Goal: Transaction & Acquisition: Purchase product/service

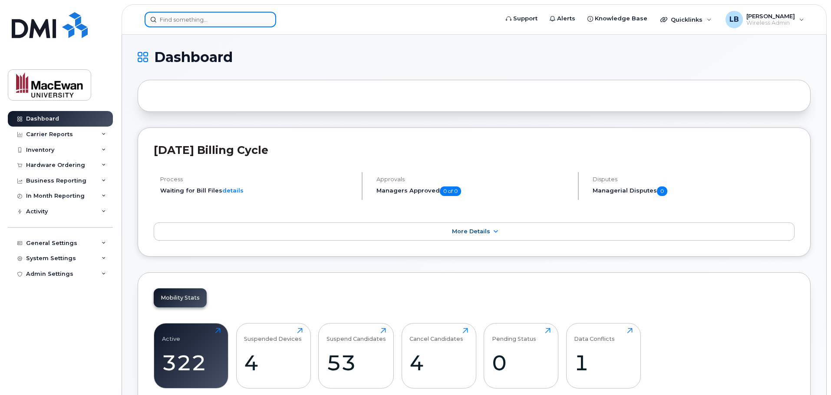
click at [208, 21] on input at bounding box center [211, 20] width 132 height 16
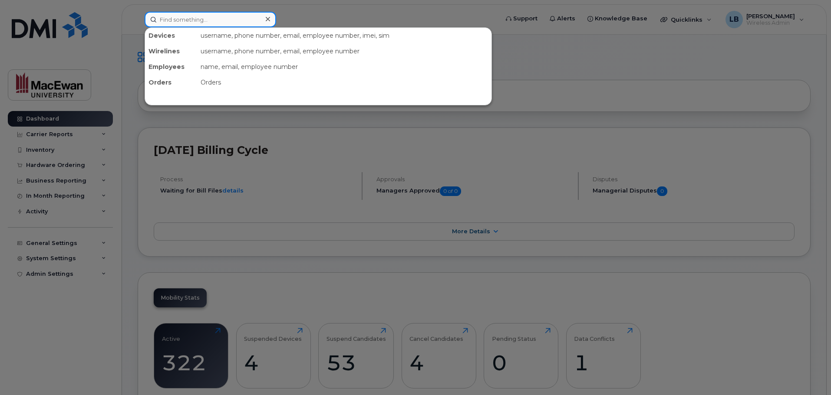
click at [185, 22] on input at bounding box center [211, 20] width 132 height 16
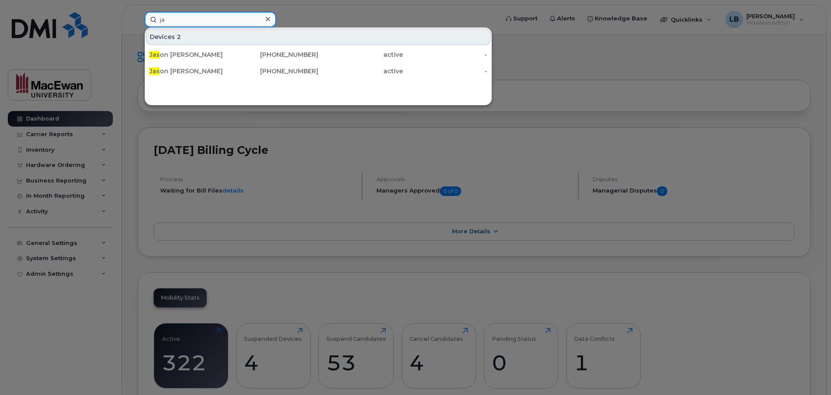
type input "j"
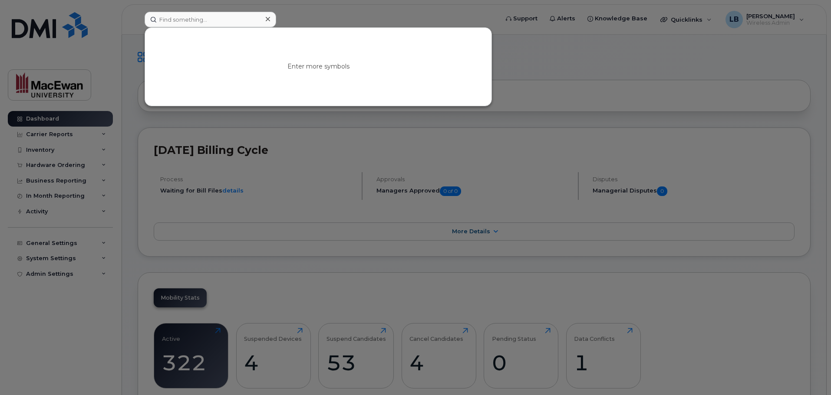
click at [312, 8] on div at bounding box center [415, 197] width 831 height 395
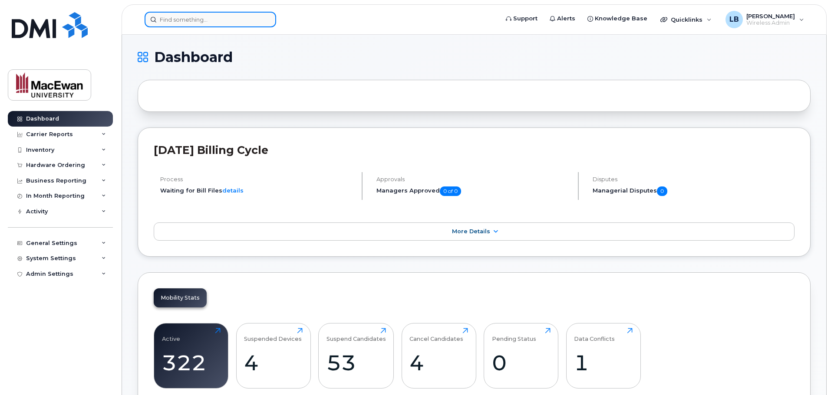
click at [188, 20] on input at bounding box center [211, 20] width 132 height 16
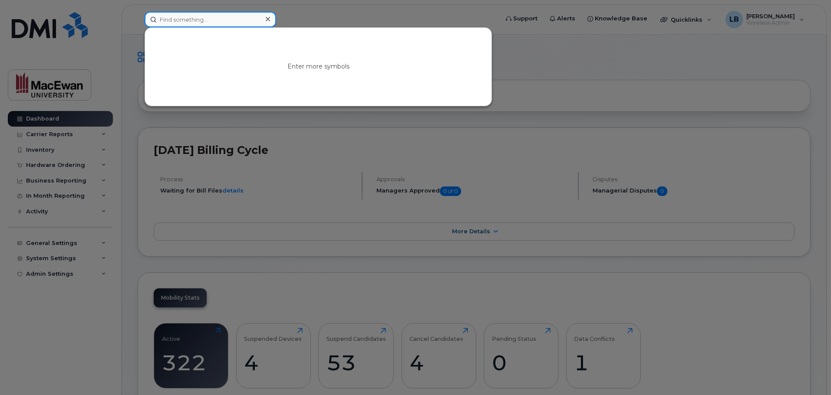
click at [187, 23] on input at bounding box center [211, 20] width 132 height 16
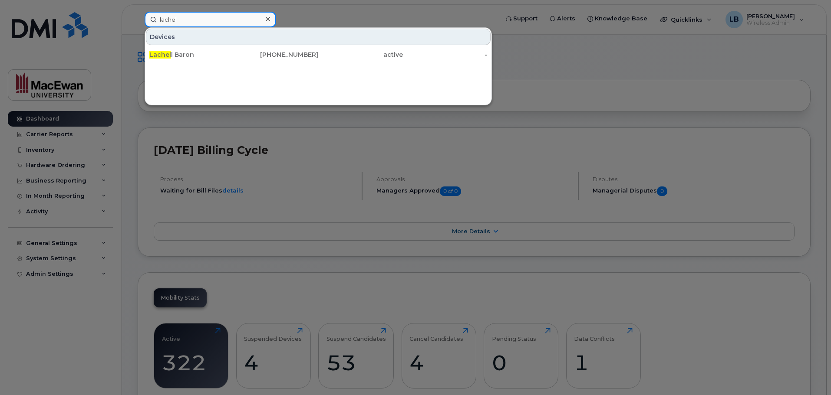
type input "lachel"
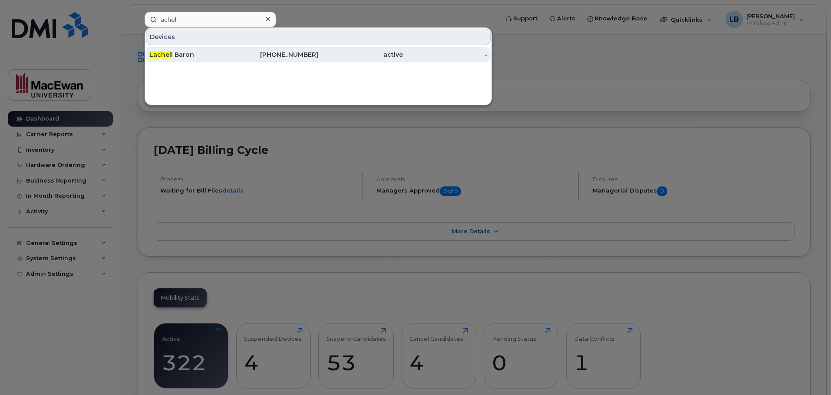
click at [178, 53] on div "Lachel l Baron" at bounding box center [191, 54] width 85 height 9
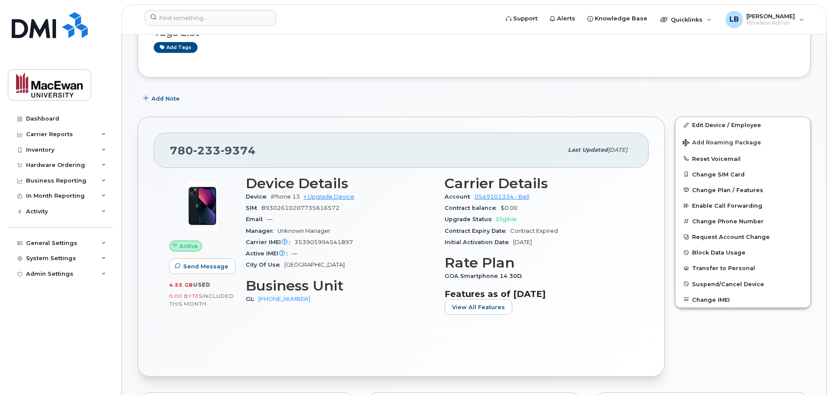
scroll to position [130, 0]
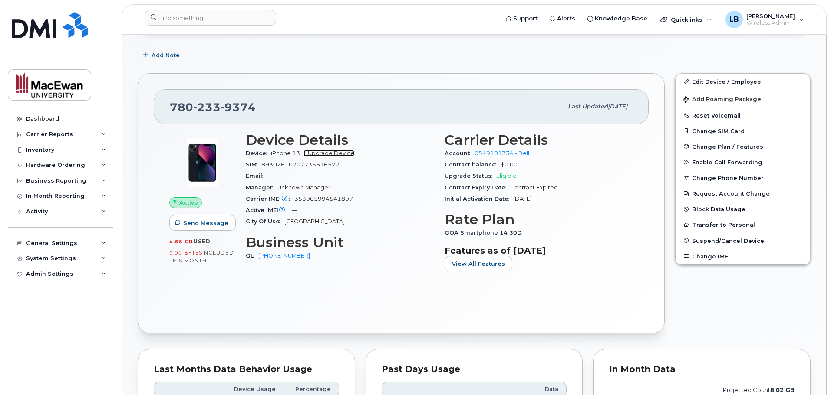
click at [333, 152] on link "+ Upgrade Device" at bounding box center [328, 153] width 51 height 7
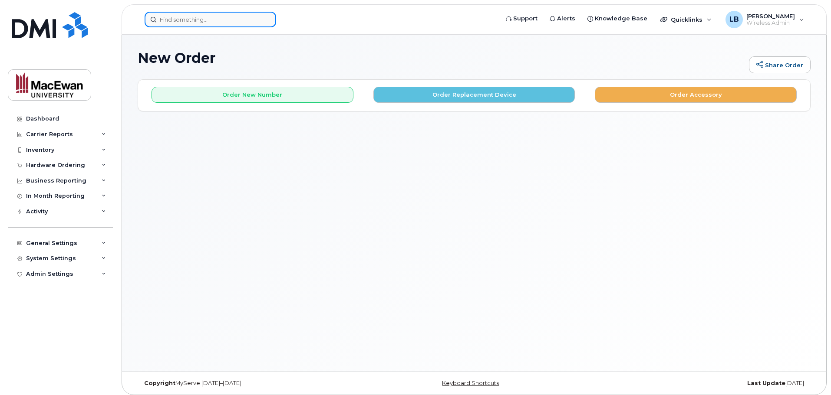
click at [180, 24] on input at bounding box center [211, 20] width 132 height 16
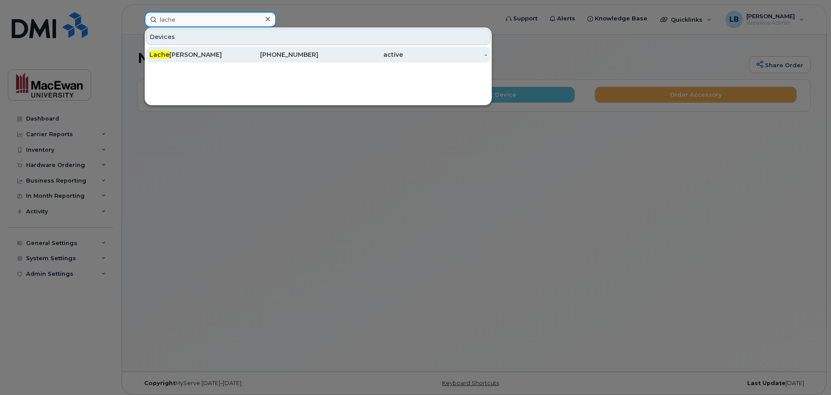
type input "lache"
click at [186, 51] on div "Lache ll Baron" at bounding box center [191, 54] width 85 height 9
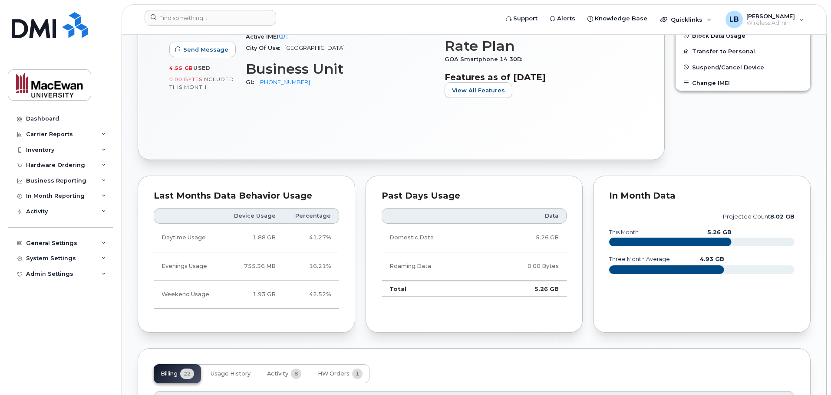
scroll to position [347, 0]
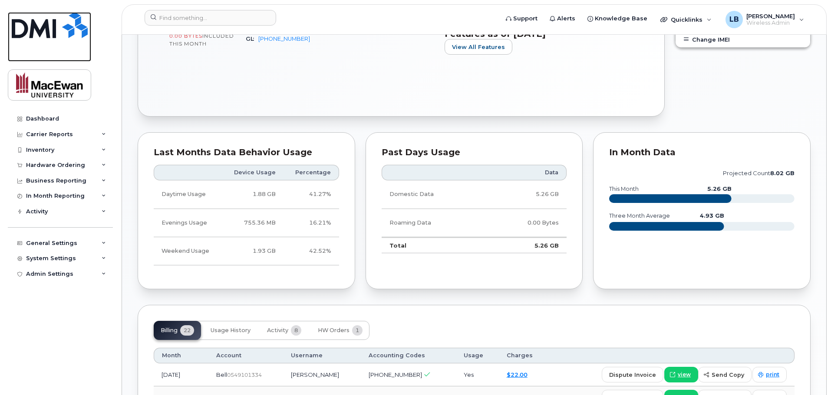
click at [43, 28] on img at bounding box center [50, 25] width 76 height 26
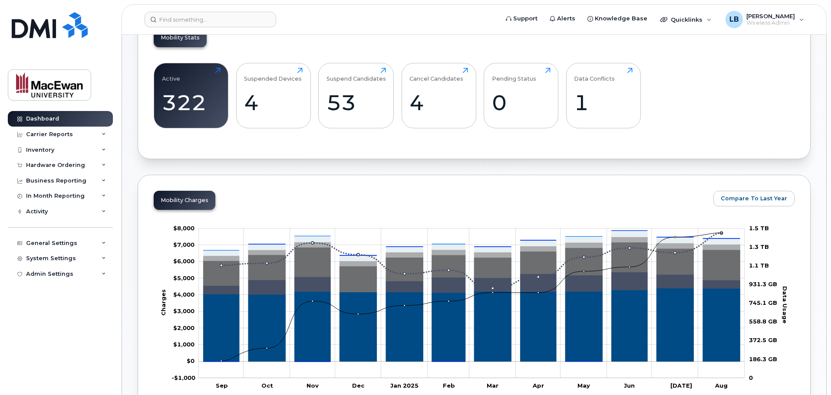
scroll to position [43, 0]
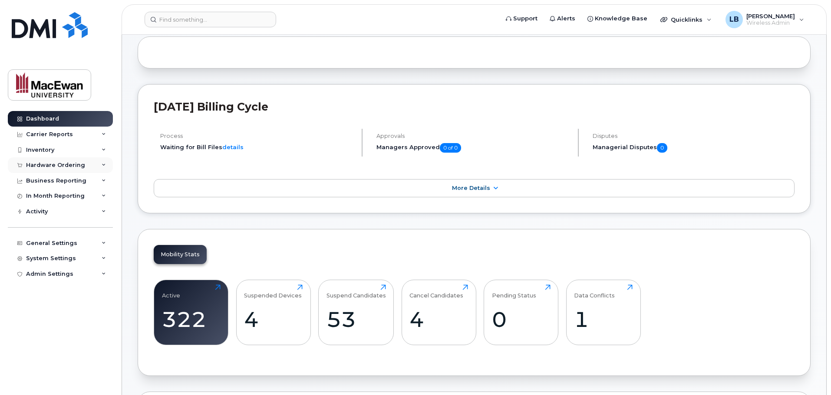
click at [103, 164] on icon at bounding box center [104, 165] width 4 height 4
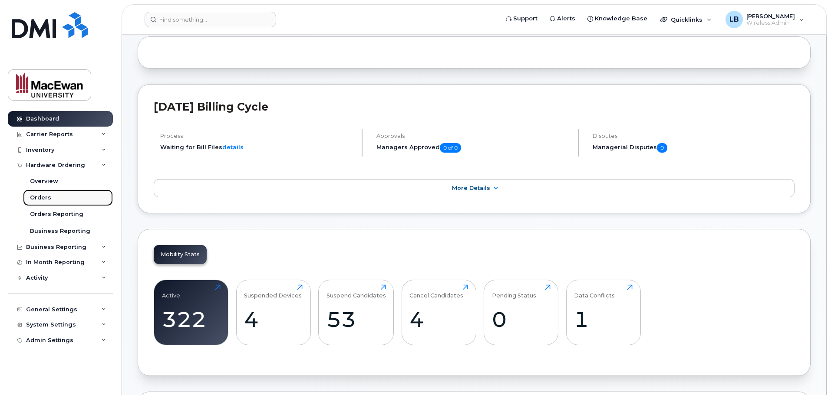
click at [42, 198] on div "Orders" at bounding box center [40, 198] width 21 height 8
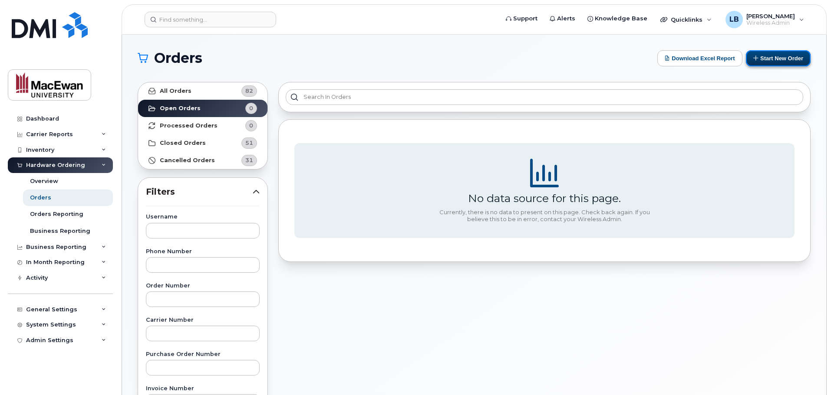
click at [777, 55] on button "Start New Order" at bounding box center [778, 58] width 65 height 16
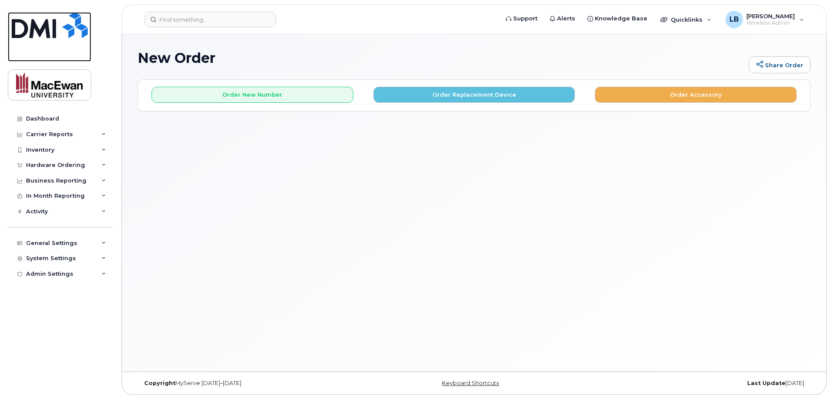
click at [45, 18] on img at bounding box center [50, 25] width 76 height 26
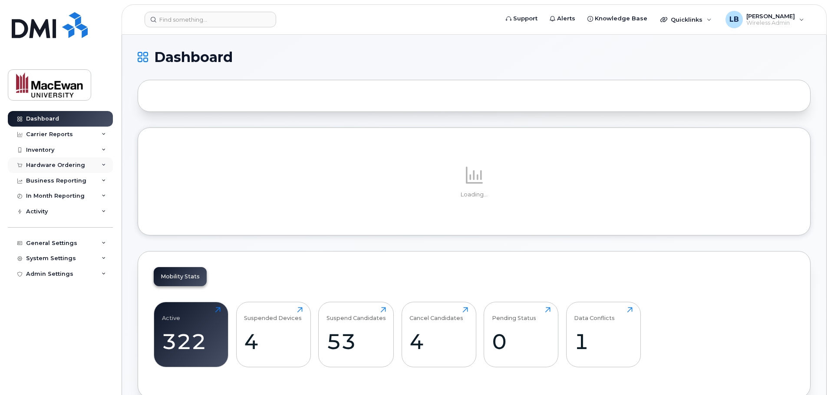
click at [101, 167] on div "Hardware Ordering" at bounding box center [60, 166] width 105 height 16
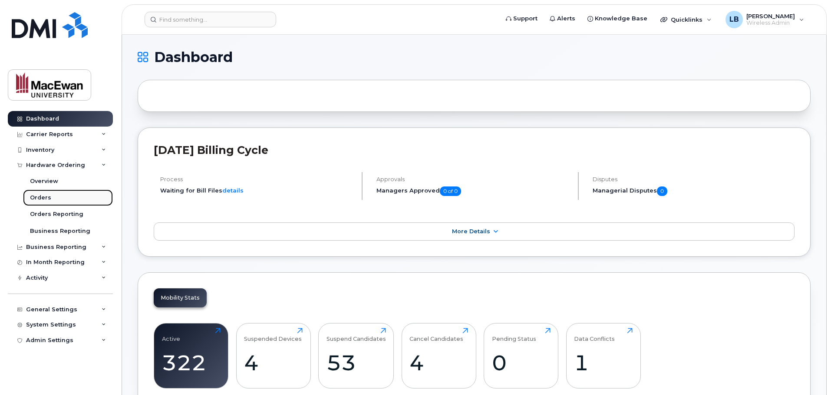
click at [44, 197] on div "Orders" at bounding box center [40, 198] width 21 height 8
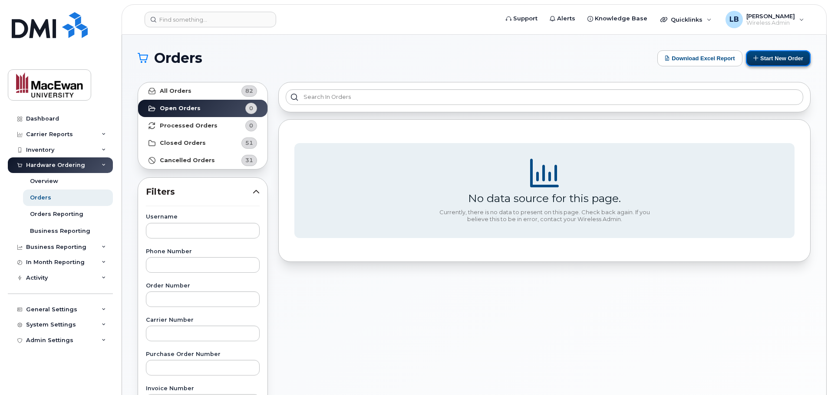
click at [764, 61] on button "Start New Order" at bounding box center [778, 58] width 65 height 16
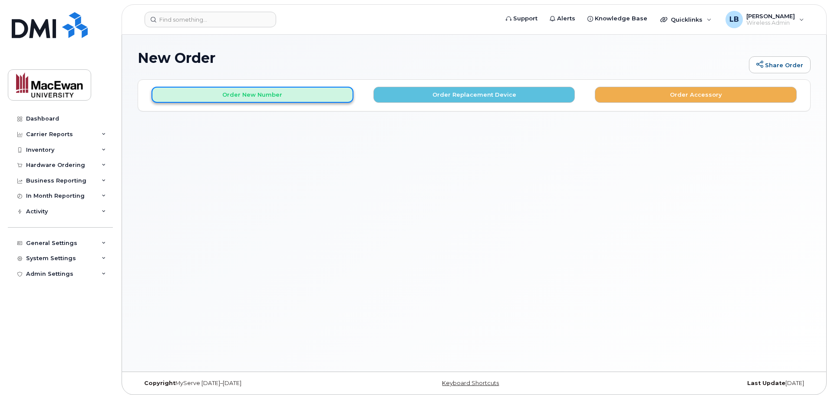
click at [293, 92] on button "Order New Number" at bounding box center [253, 95] width 202 height 16
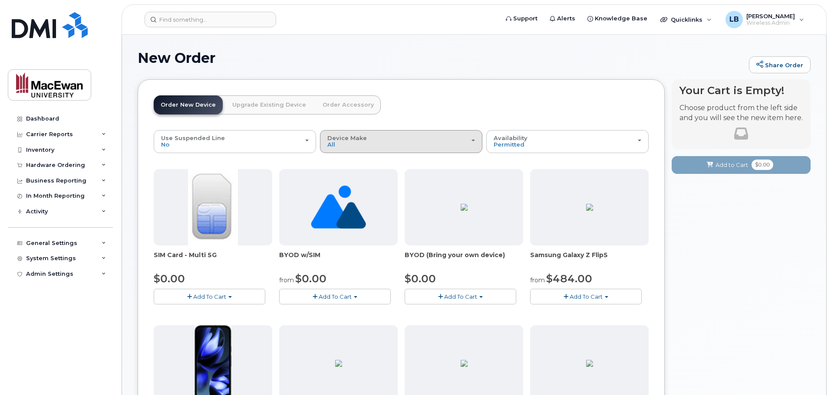
click at [377, 139] on div "Device Make All Android iPhone Unknown" at bounding box center [401, 141] width 148 height 13
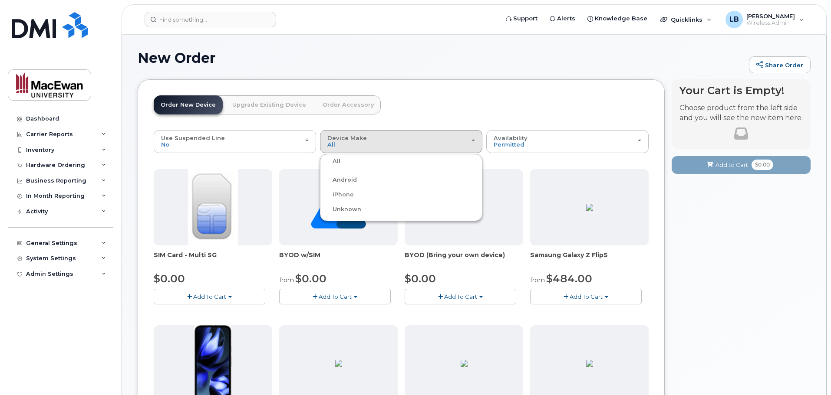
click at [351, 197] on label "iPhone" at bounding box center [338, 195] width 32 height 10
click at [0, 0] on input "iPhone" at bounding box center [0, 0] width 0 height 0
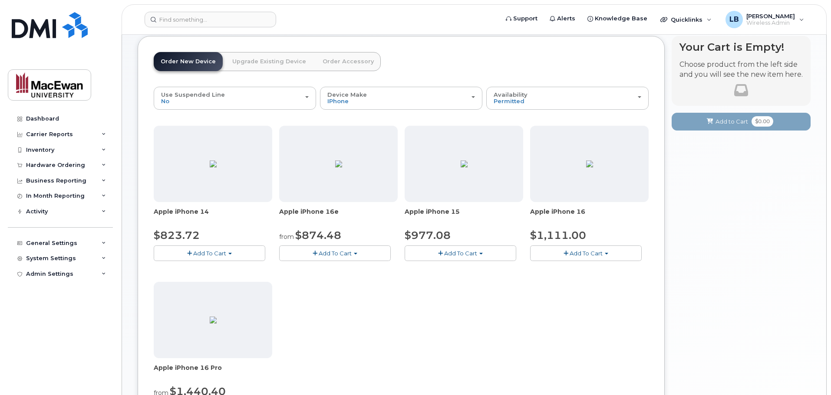
scroll to position [87, 0]
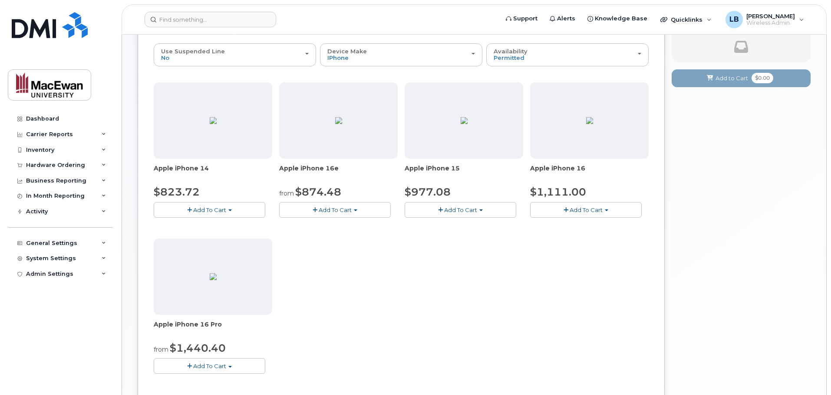
click at [608, 209] on button "Add To Cart" at bounding box center [586, 209] width 112 height 15
click at [480, 211] on span "button" at bounding box center [480, 211] width 3 height 2
click at [356, 212] on button "Add To Cart" at bounding box center [335, 209] width 112 height 15
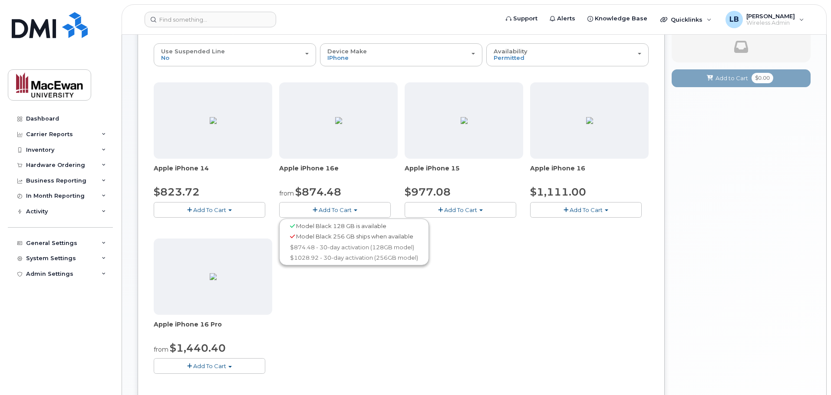
click at [230, 211] on span "button" at bounding box center [229, 211] width 3 height 2
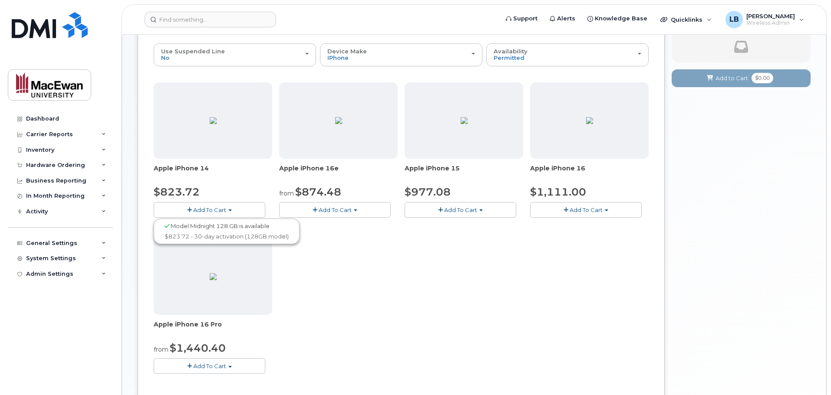
click at [356, 212] on button "Add To Cart" at bounding box center [335, 209] width 112 height 15
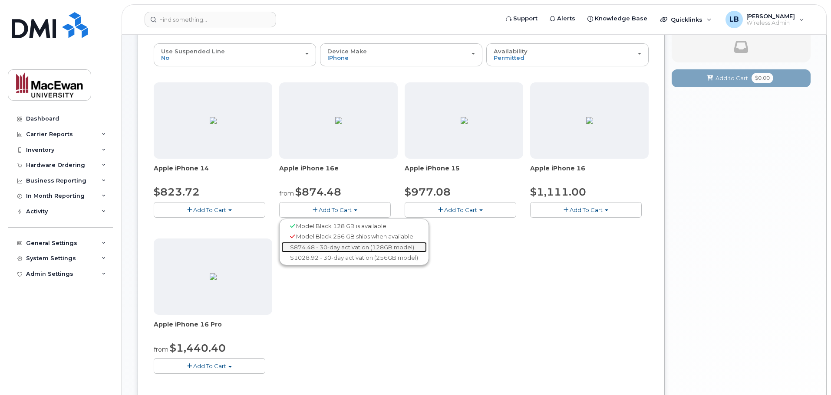
click at [303, 246] on link "$874.48 - 30-day activation (128GB model)" at bounding box center [353, 247] width 145 height 11
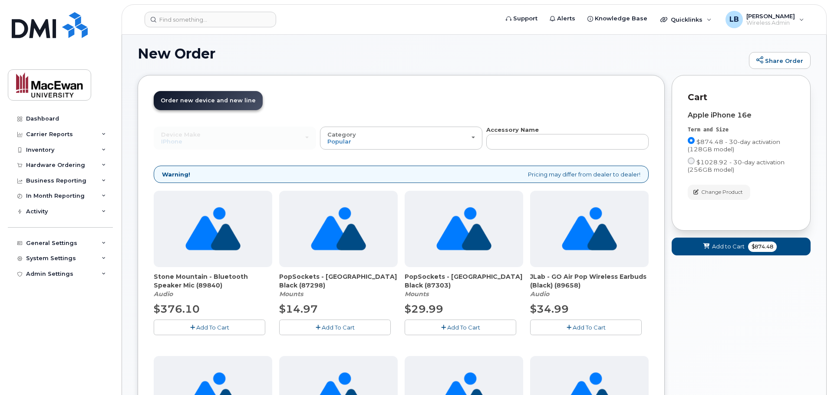
scroll to position [5, 0]
click at [712, 247] on span "Add to Cart" at bounding box center [728, 246] width 33 height 8
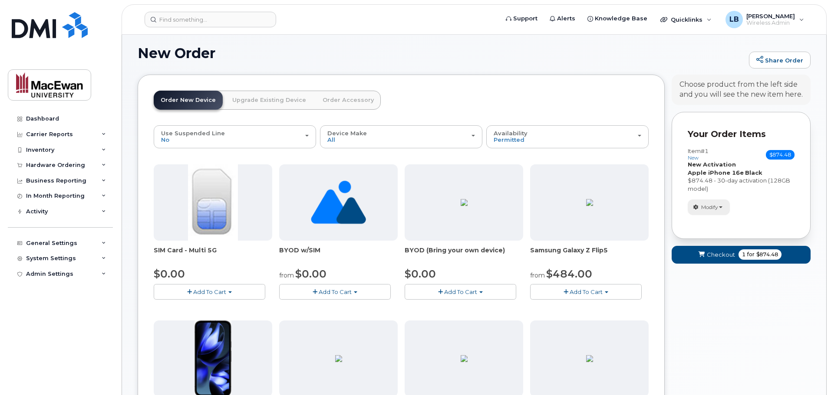
click at [722, 207] on span "button" at bounding box center [720, 208] width 3 height 2
click at [766, 204] on div "Modify change order only accessories select suspended line Remove" at bounding box center [741, 207] width 107 height 15
click at [347, 103] on link "Order Accessory" at bounding box center [348, 100] width 65 height 19
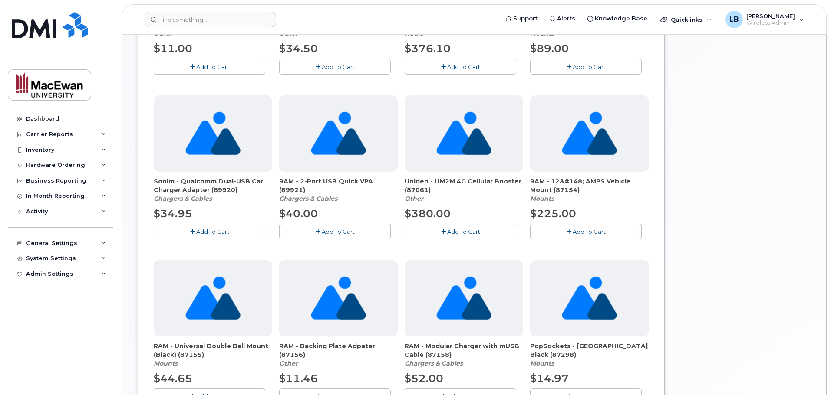
scroll to position [92, 0]
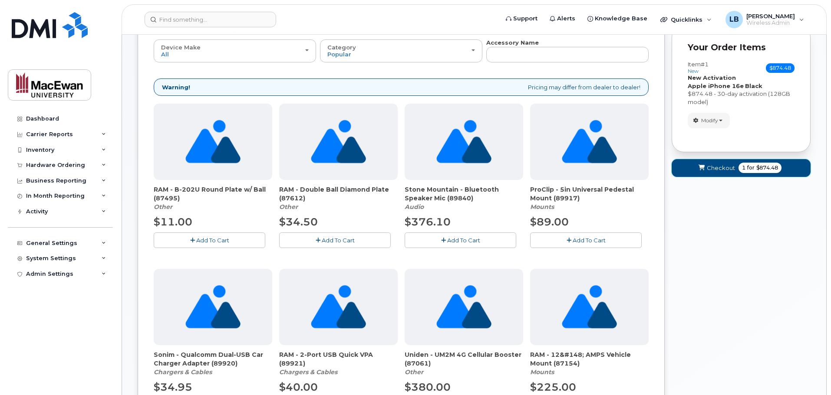
click at [738, 168] on span "1 for $874.48" at bounding box center [759, 168] width 43 height 10
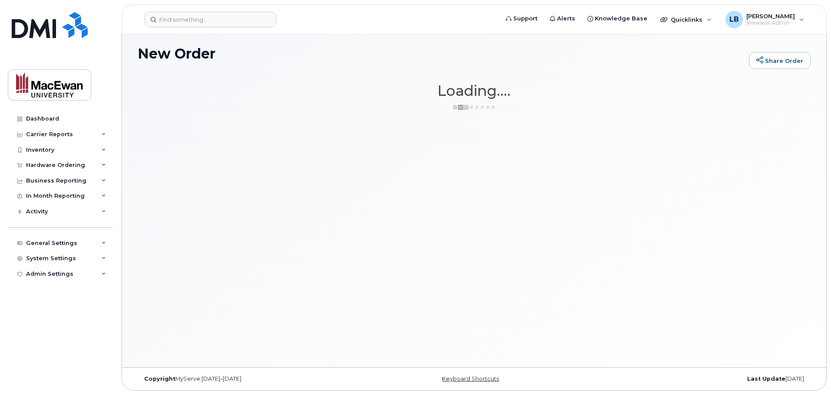
scroll to position [4, 0]
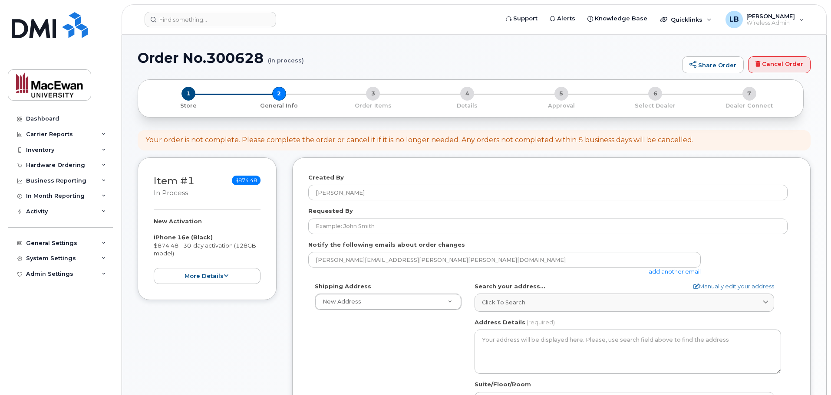
select select
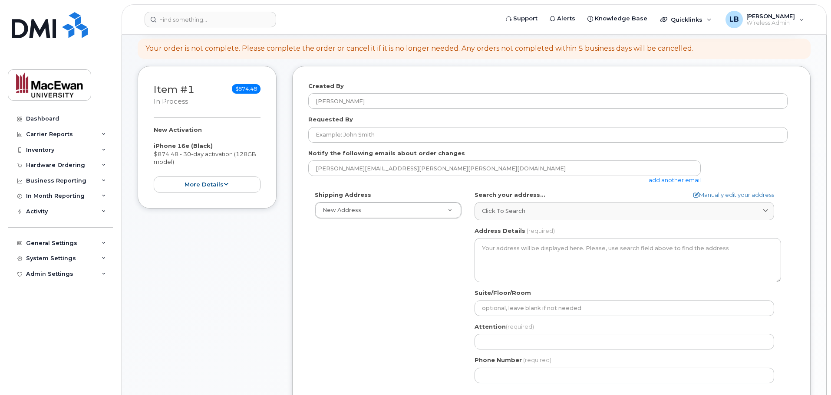
scroll to position [48, 0]
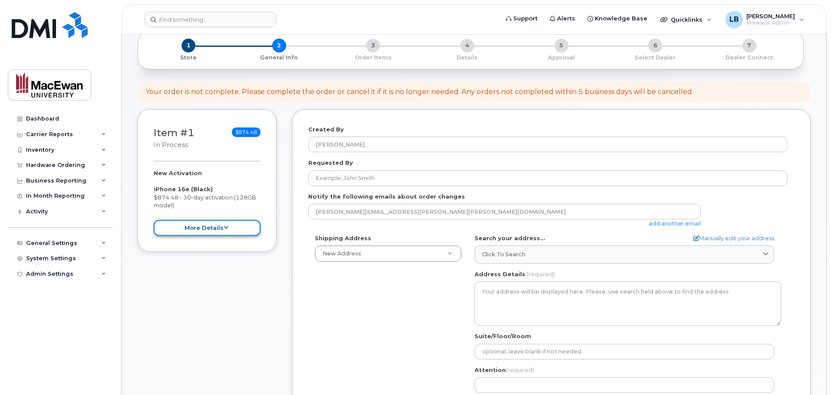
click at [226, 231] on button "more details" at bounding box center [207, 228] width 107 height 16
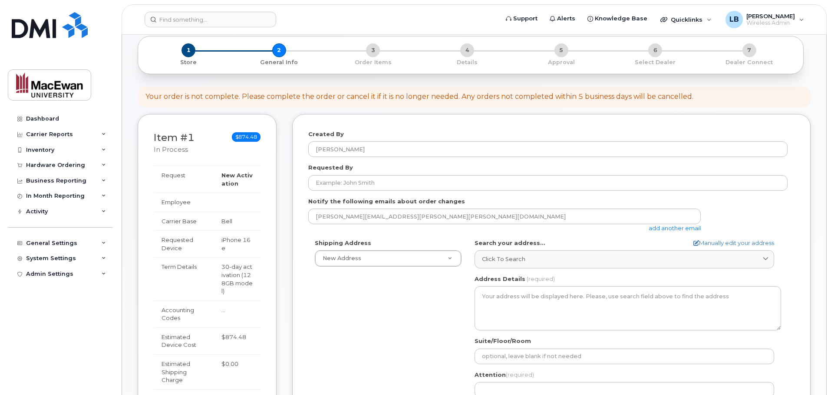
scroll to position [0, 0]
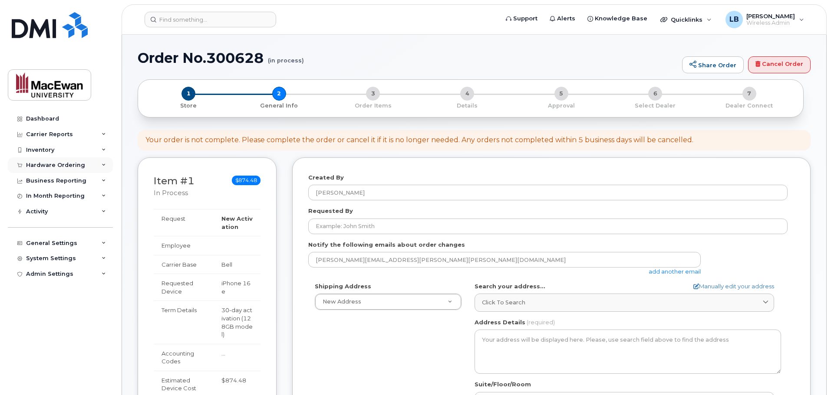
click at [47, 164] on div "Hardware Ordering" at bounding box center [55, 165] width 59 height 7
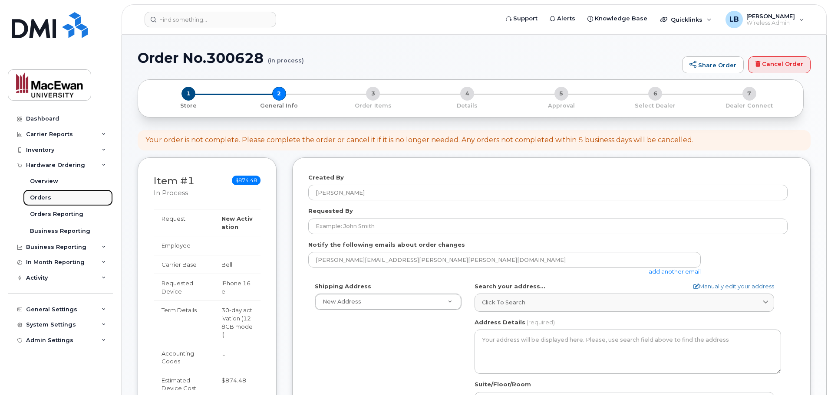
click at [39, 196] on div "Orders" at bounding box center [40, 198] width 21 height 8
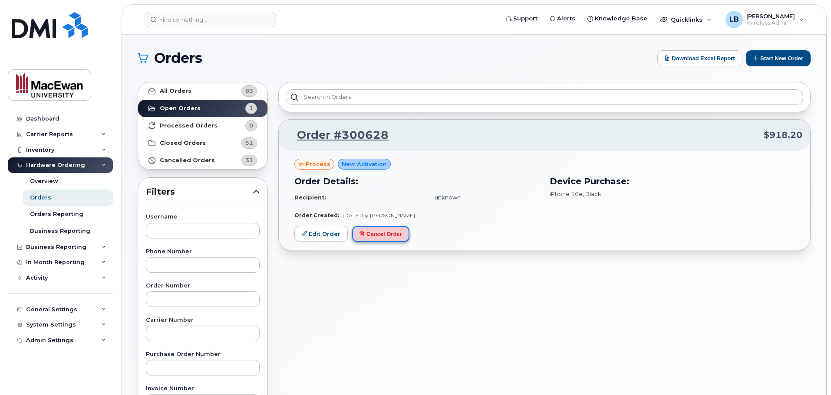
click at [382, 232] on button "Cancel Order" at bounding box center [380, 234] width 57 height 16
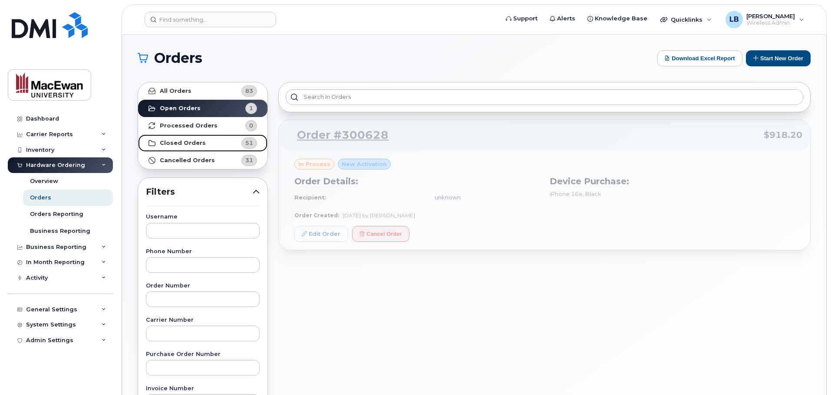
click at [185, 144] on strong "Closed Orders" at bounding box center [183, 143] width 46 height 7
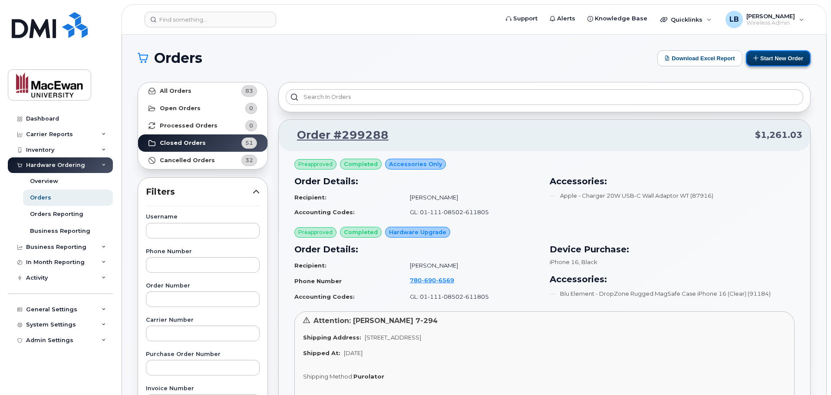
click at [771, 57] on button "Start New Order" at bounding box center [778, 58] width 65 height 16
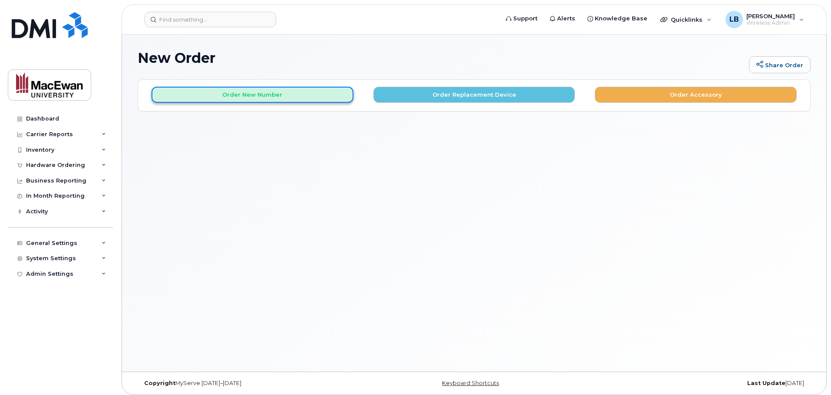
click at [264, 97] on button "Order New Number" at bounding box center [253, 95] width 202 height 16
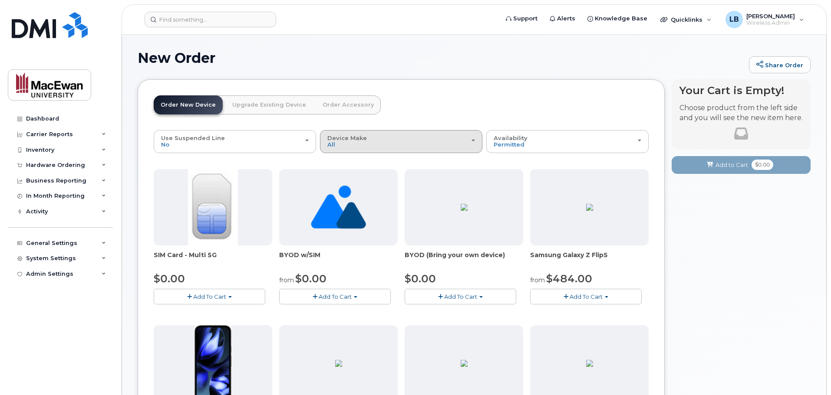
click at [343, 141] on span "Device Make" at bounding box center [347, 138] width 40 height 7
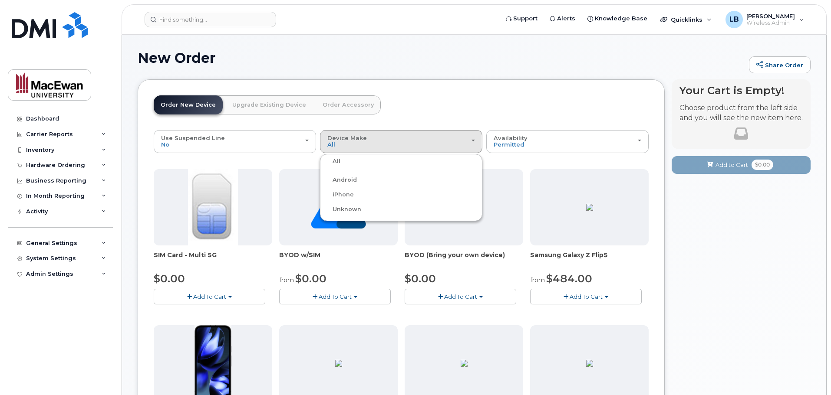
click at [351, 181] on label "Android" at bounding box center [339, 180] width 35 height 10
click at [0, 0] on input "Android" at bounding box center [0, 0] width 0 height 0
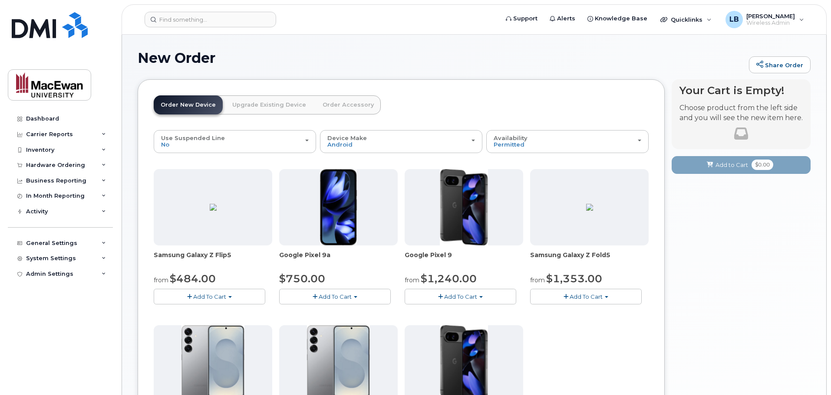
click at [333, 295] on span "Add To Cart" at bounding box center [335, 296] width 33 height 7
click at [332, 310] on link "$750.00 - 30-day activation (128GB model)" at bounding box center [352, 313] width 142 height 11
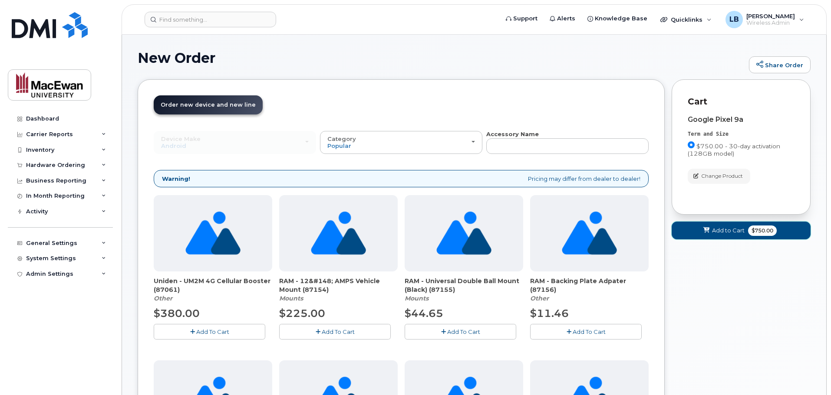
click at [714, 231] on span "Add to Cart" at bounding box center [728, 231] width 33 height 8
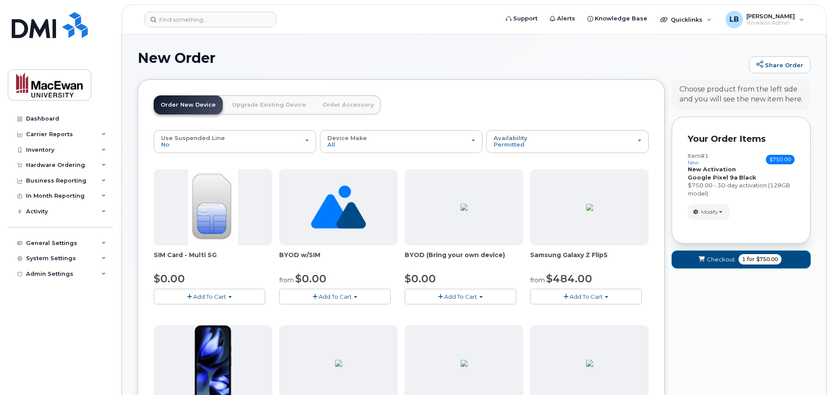
click at [710, 259] on span "Checkout" at bounding box center [721, 260] width 28 height 8
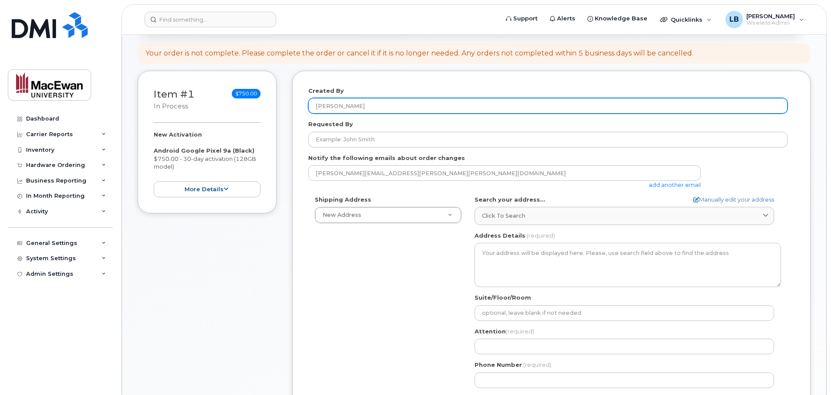
scroll to position [260, 0]
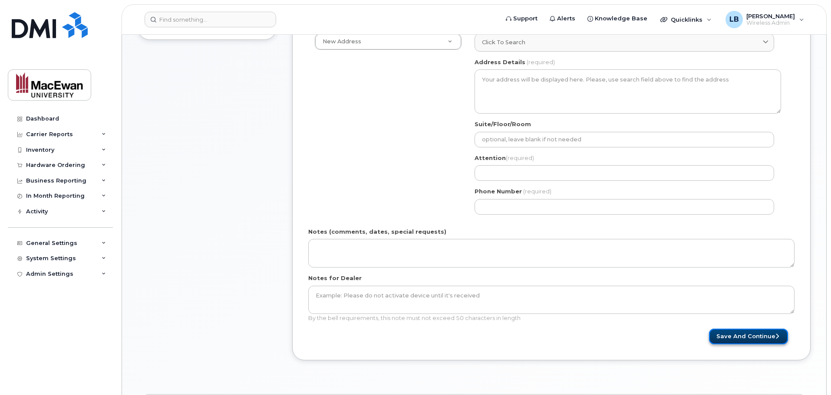
click at [737, 337] on button "Save and Continue" at bounding box center [748, 337] width 79 height 16
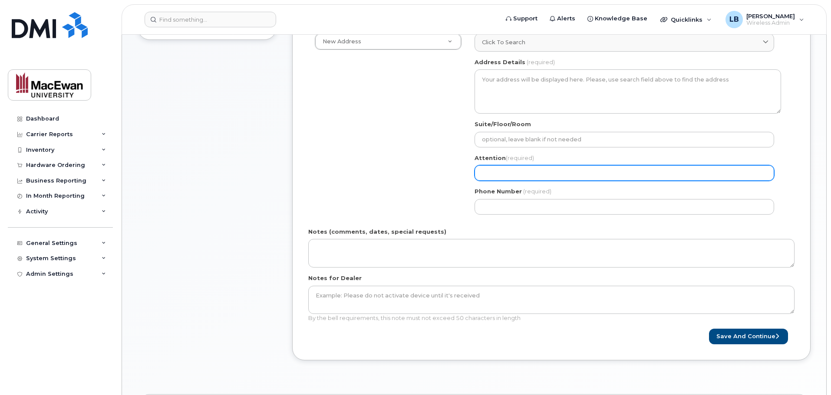
select select
type input "t"
select select
type input "te"
select select
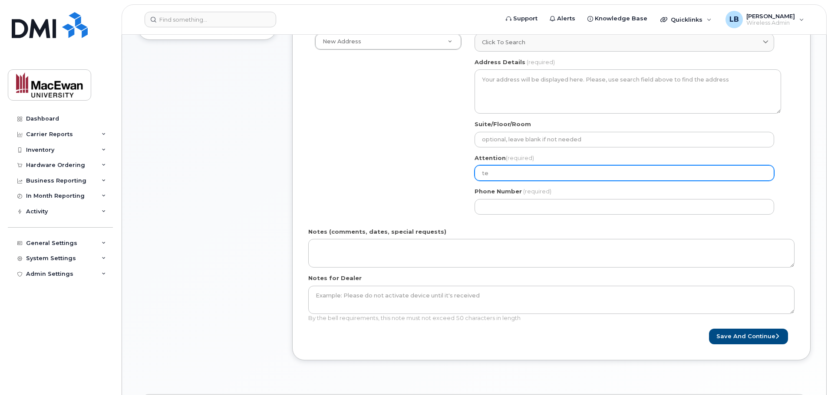
type input "tes"
select select
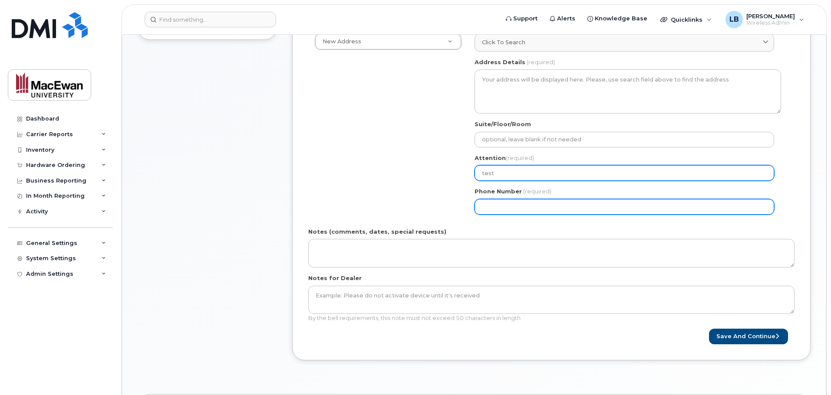
type input "test"
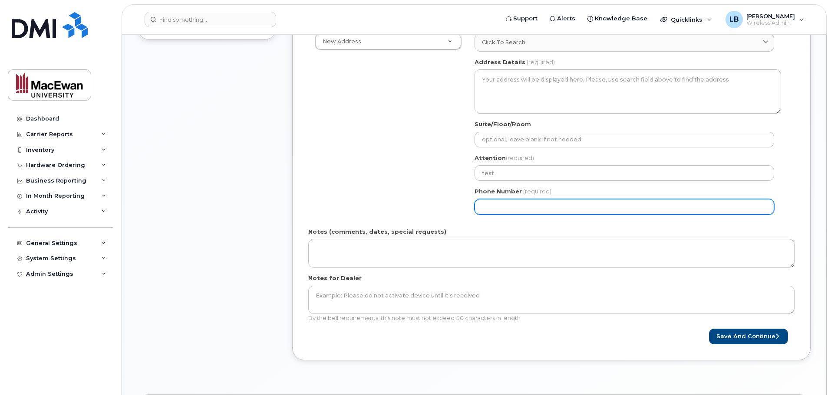
click at [538, 205] on input "Phone Number" at bounding box center [625, 207] width 300 height 16
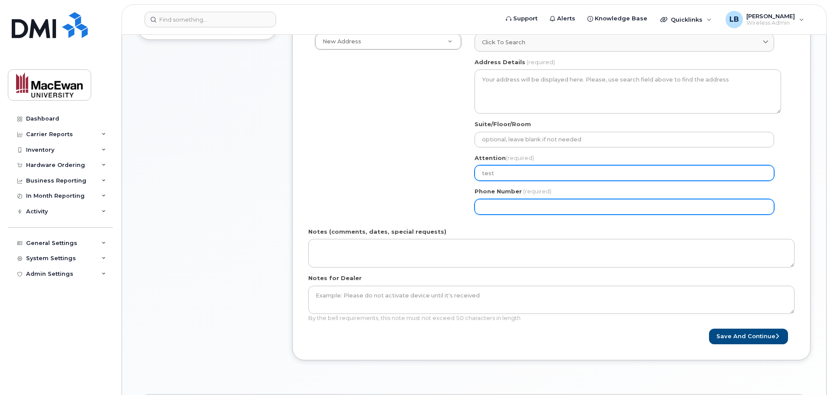
scroll to position [217, 0]
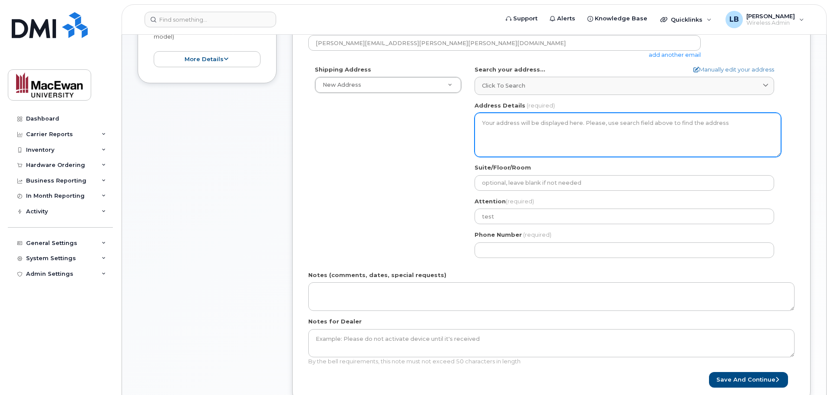
click at [509, 128] on textarea "Address Details" at bounding box center [628, 135] width 306 height 44
click at [507, 125] on textarea "Address Details" at bounding box center [628, 135] width 306 height 44
click at [498, 119] on textarea "Address Details" at bounding box center [628, 135] width 306 height 44
click at [495, 122] on textarea "Address Details" at bounding box center [628, 135] width 306 height 44
click at [503, 127] on textarea "Address Details" at bounding box center [628, 135] width 306 height 44
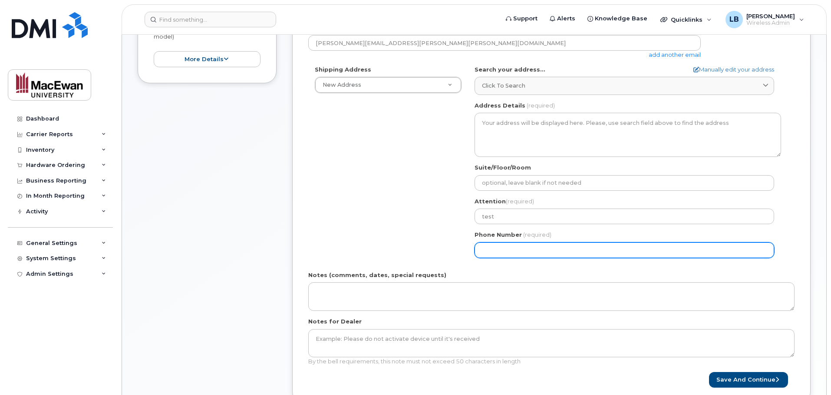
click at [495, 252] on input "Phone Number" at bounding box center [625, 251] width 300 height 16
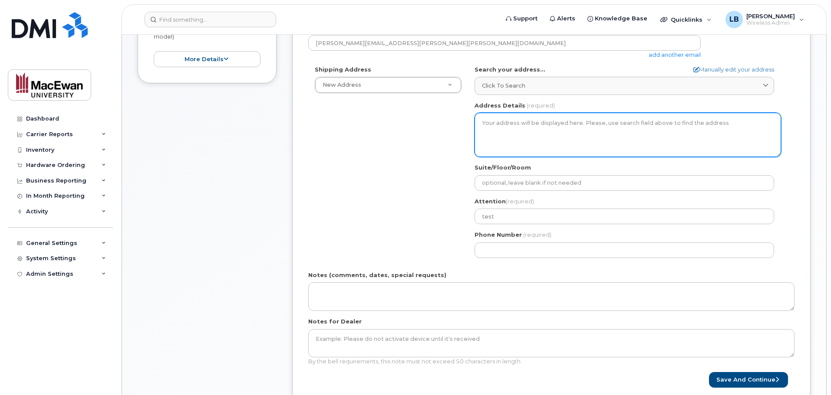
click at [499, 131] on textarea "Address Details" at bounding box center [628, 135] width 306 height 44
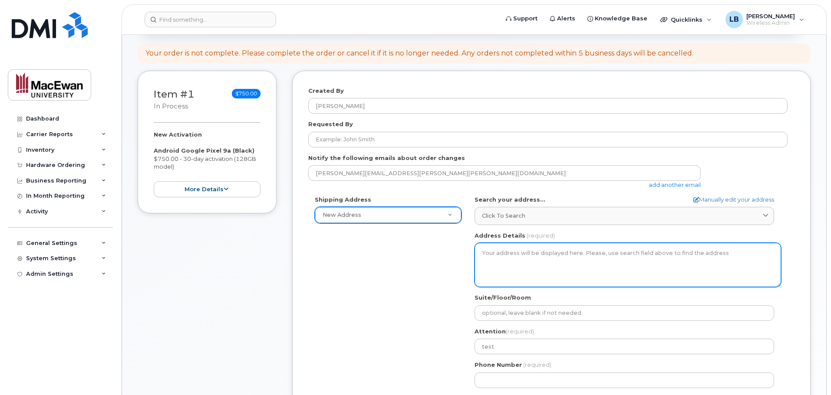
scroll to position [130, 0]
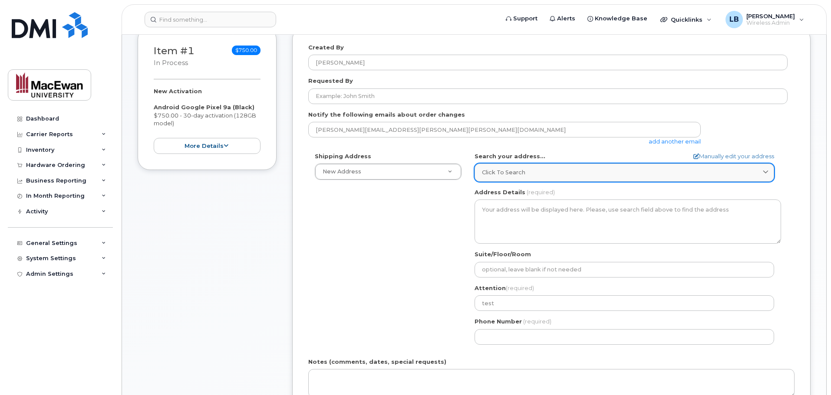
click at [505, 171] on span "Click to search" at bounding box center [503, 172] width 43 height 8
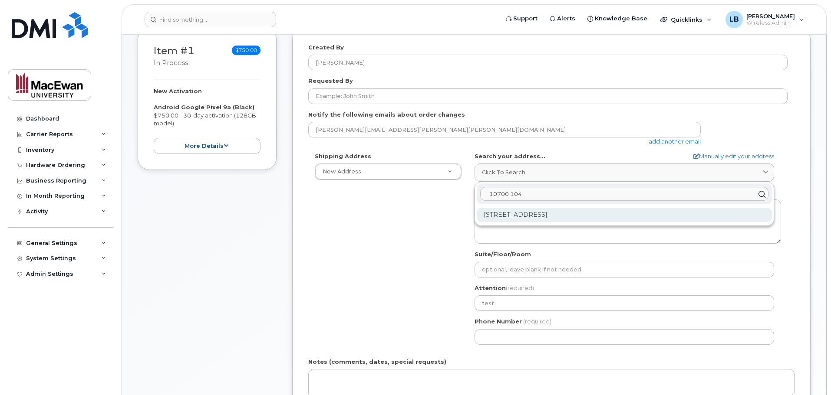
type input "10700 104"
click at [512, 215] on div "[STREET_ADDRESS]" at bounding box center [624, 215] width 295 height 14
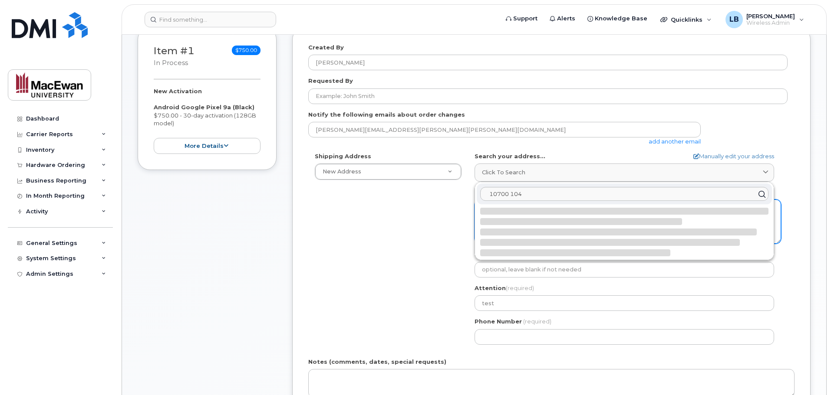
select select
type textarea "[STREET_ADDRESS]"
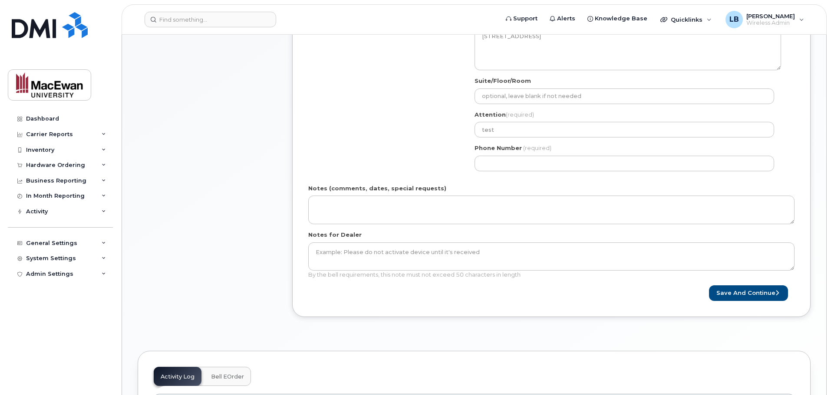
scroll to position [347, 0]
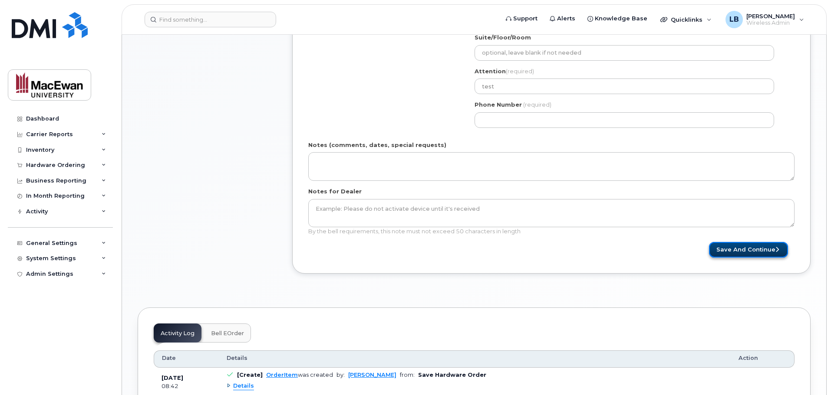
click at [736, 251] on button "Save and Continue" at bounding box center [748, 250] width 79 height 16
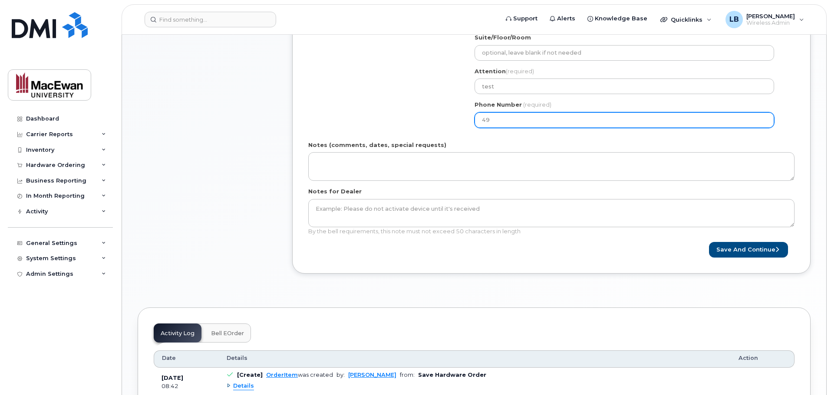
type input "497"
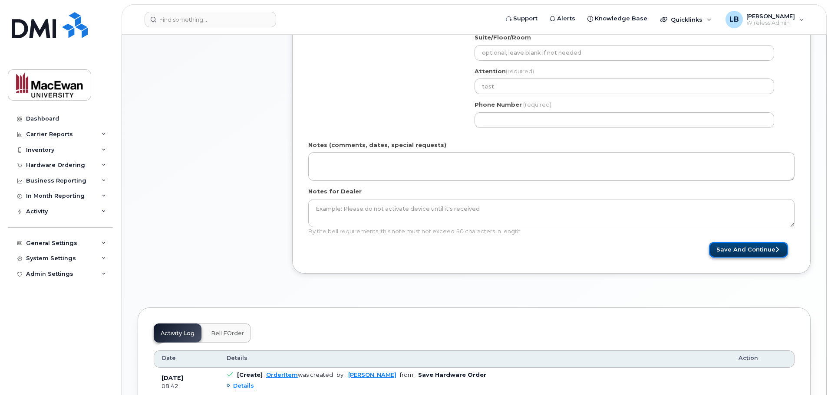
click at [731, 250] on button "Save and Continue" at bounding box center [748, 250] width 79 height 16
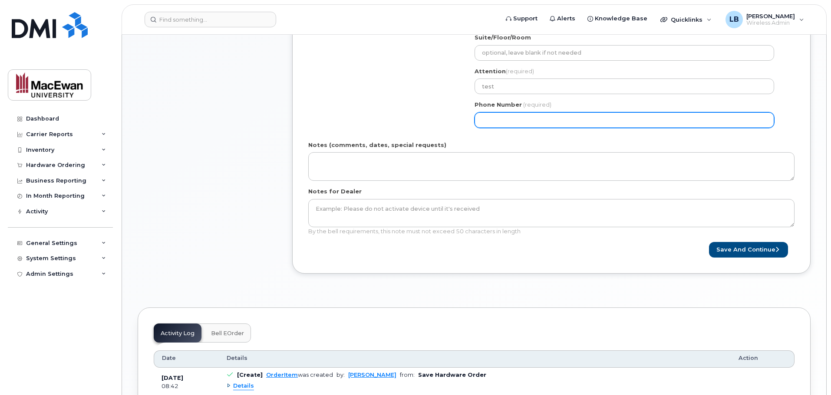
click at [482, 123] on input "Phone Number" at bounding box center [625, 120] width 300 height 16
click at [533, 116] on input "Phone Number" at bounding box center [625, 120] width 300 height 16
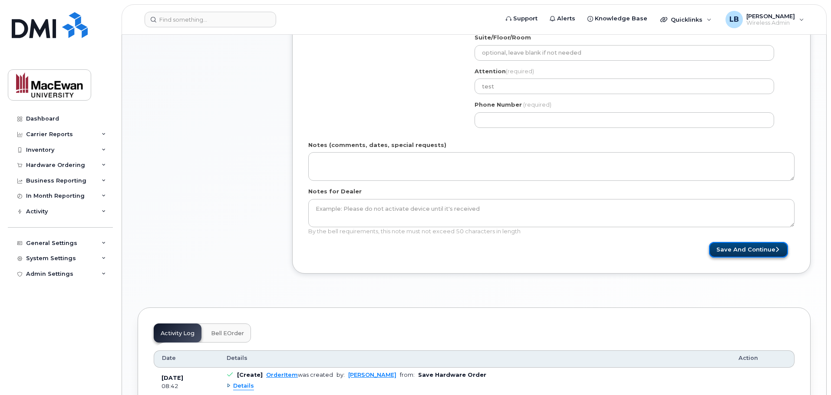
click at [739, 251] on button "Save and Continue" at bounding box center [748, 250] width 79 height 16
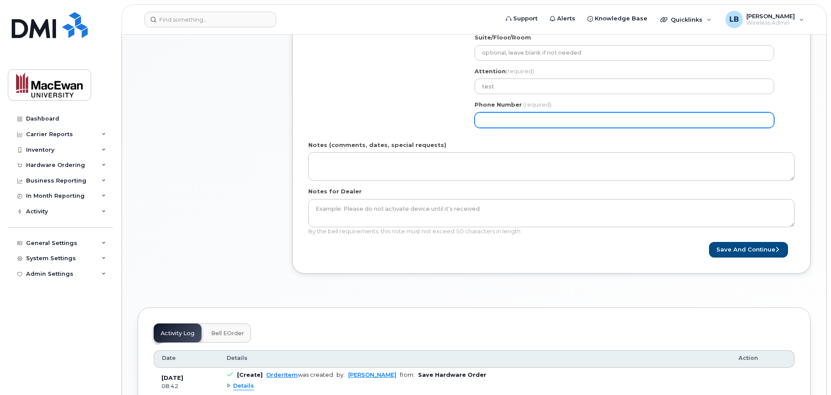
drag, startPoint x: 540, startPoint y: 119, endPoint x: 454, endPoint y: 121, distance: 86.4
click at [454, 121] on div "Shipping Address New Address New Address AB [GEOGRAPHIC_DATA] Search your addre…" at bounding box center [547, 34] width 479 height 199
type input "4975871"
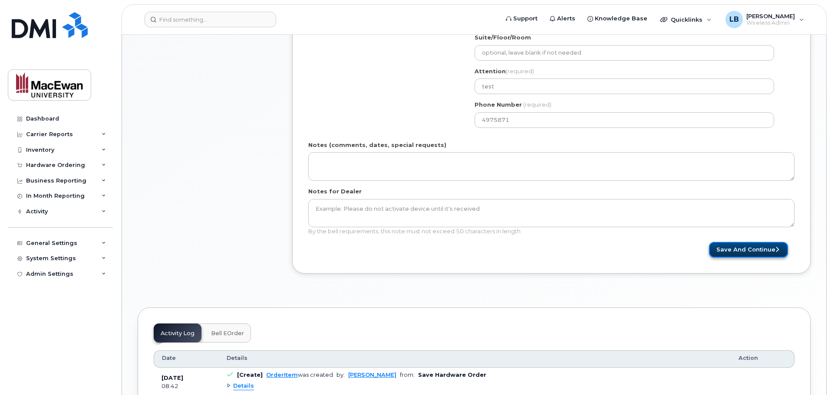
click at [735, 247] on button "Save and Continue" at bounding box center [748, 250] width 79 height 16
type input "[PERSON_NAME][EMAIL_ADDRESS][PERSON_NAME][PERSON_NAME][DOMAIN_NAME]"
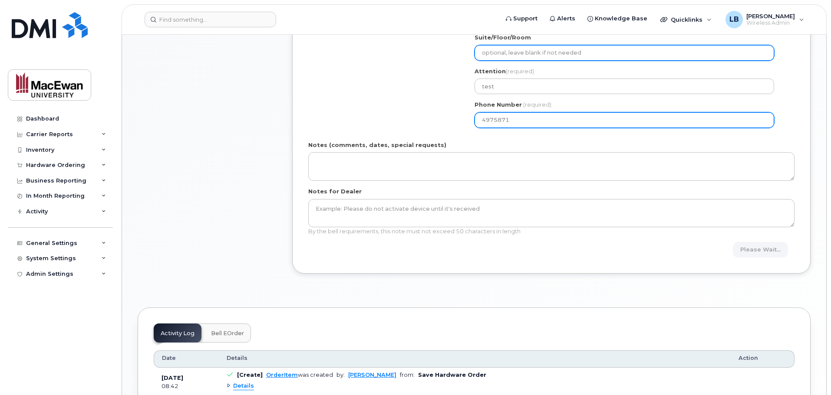
scroll to position [236, 0]
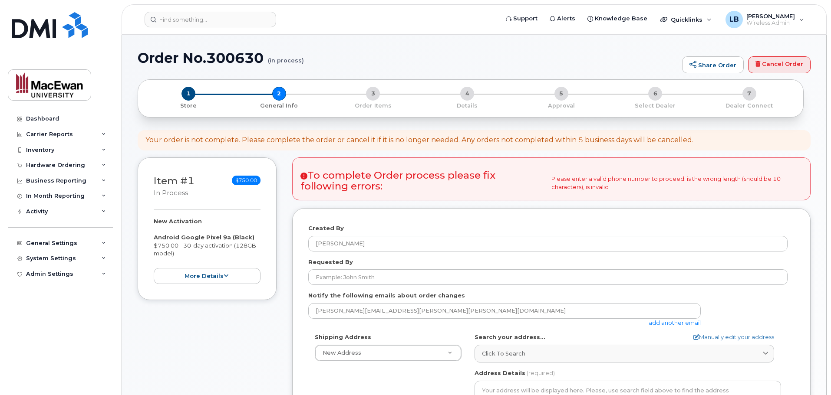
select select
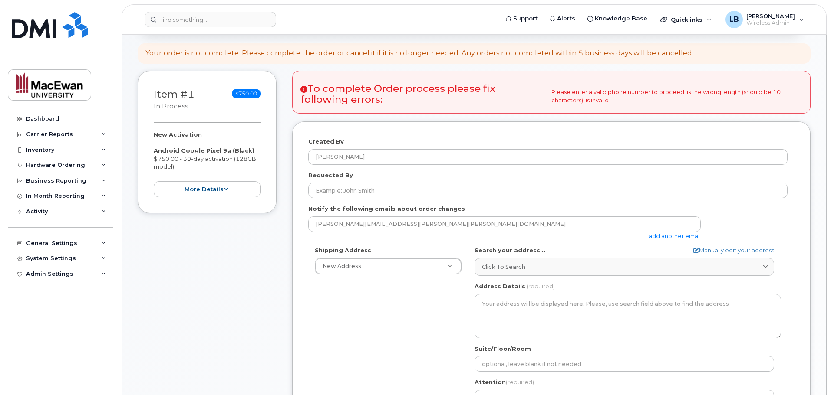
scroll to position [217, 0]
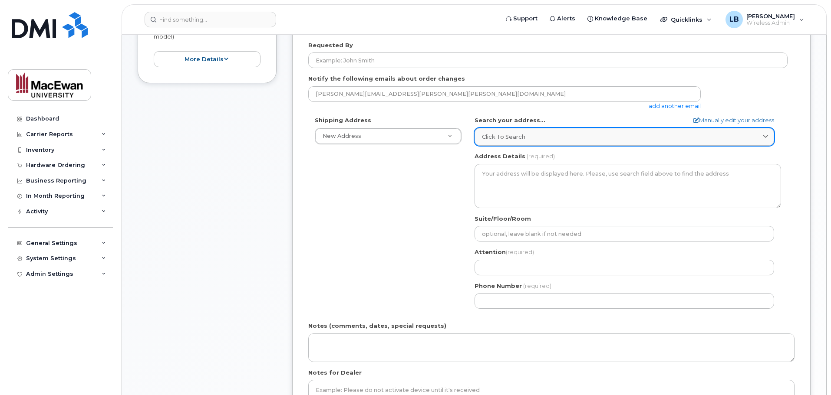
click at [512, 135] on span "Click to search" at bounding box center [503, 137] width 43 height 8
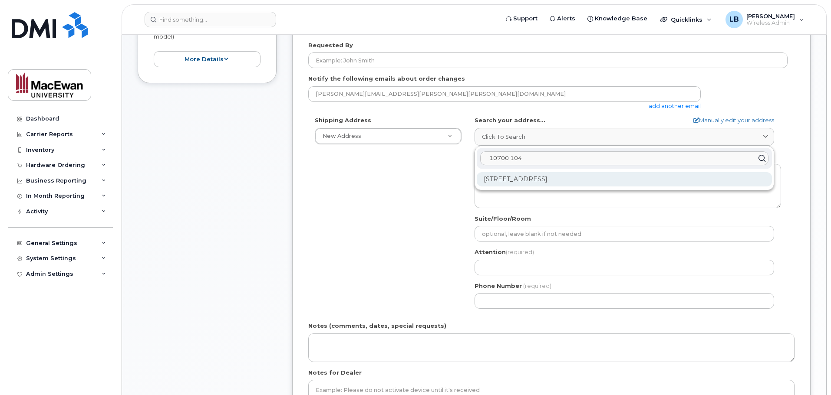
type input "10700 104"
click at [519, 175] on div "10700 104 Ave NW Edmonton AB T5J 4S2" at bounding box center [624, 179] width 295 height 14
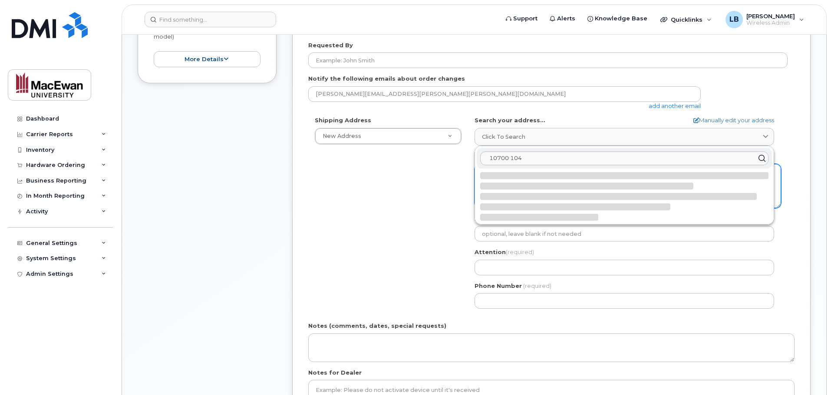
select select
type textarea "10700 104 Ave NW EDMONTON AB T5J 4S2 CANADA"
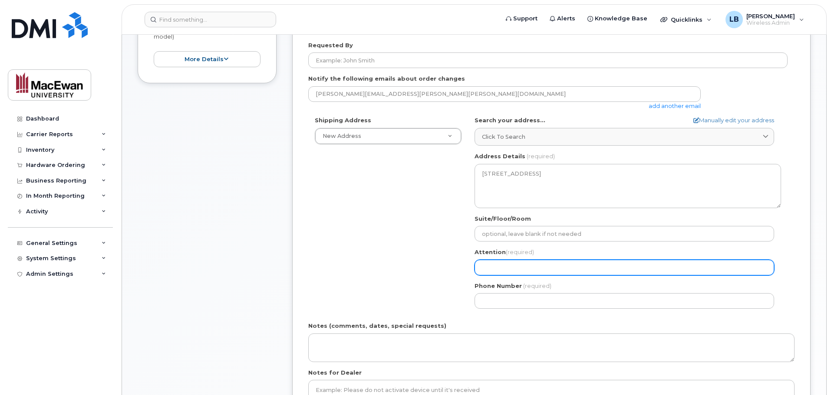
click at [511, 267] on input "Attention (required)" at bounding box center [625, 268] width 300 height 16
select select
type input "m"
select select
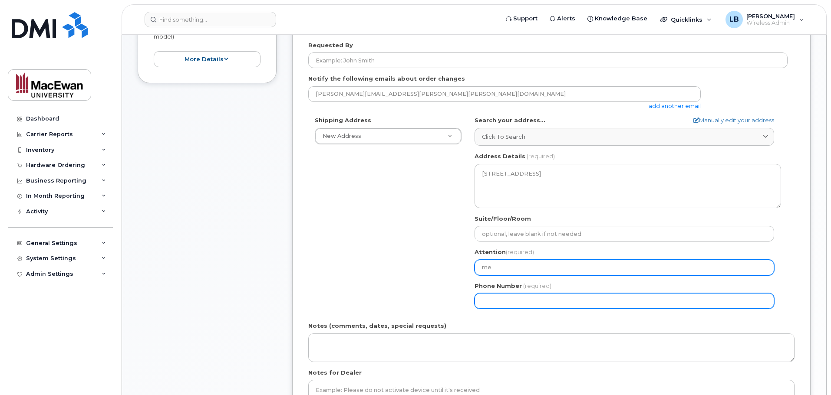
type input "me"
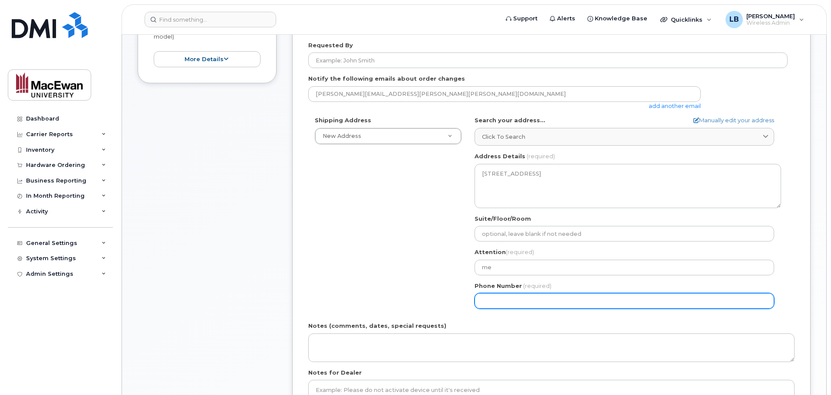
click at [520, 303] on input "Phone Number" at bounding box center [625, 301] width 300 height 16
type input "780497587"
select select
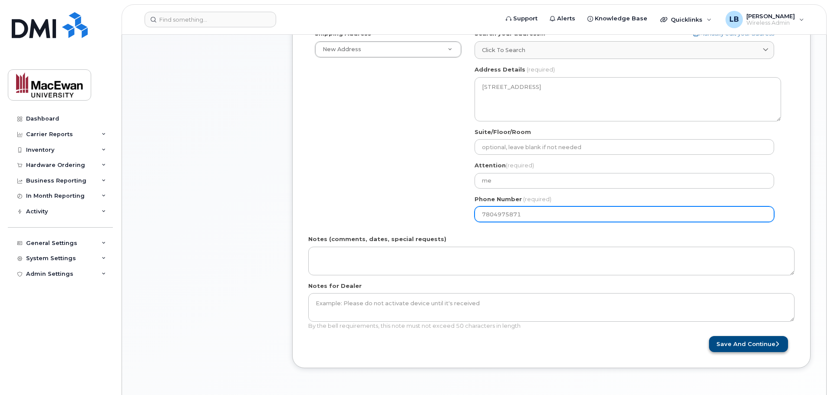
type input "7804975871"
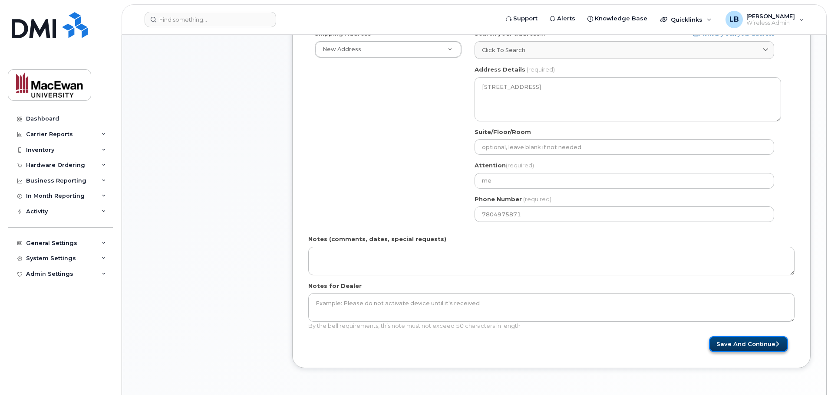
click at [730, 343] on button "Save and Continue" at bounding box center [748, 344] width 79 height 16
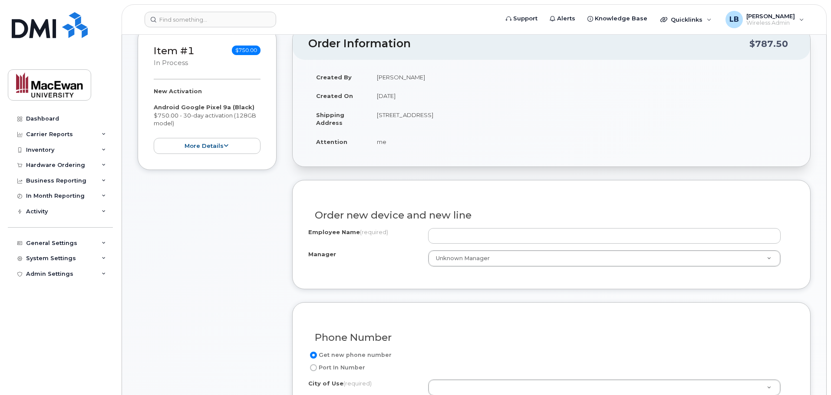
scroll to position [174, 0]
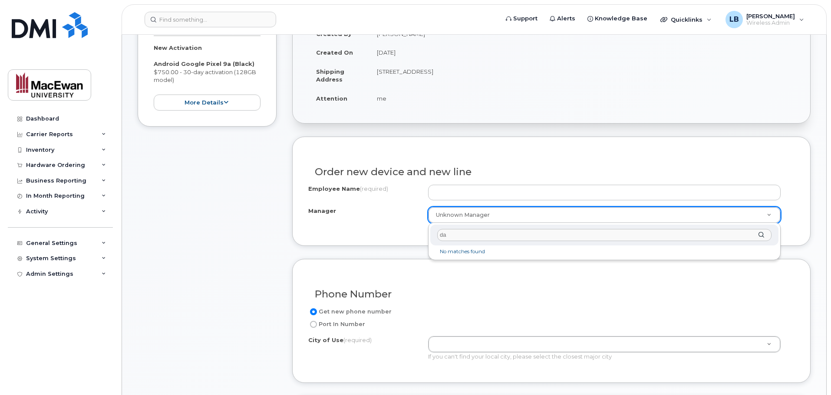
type input "d"
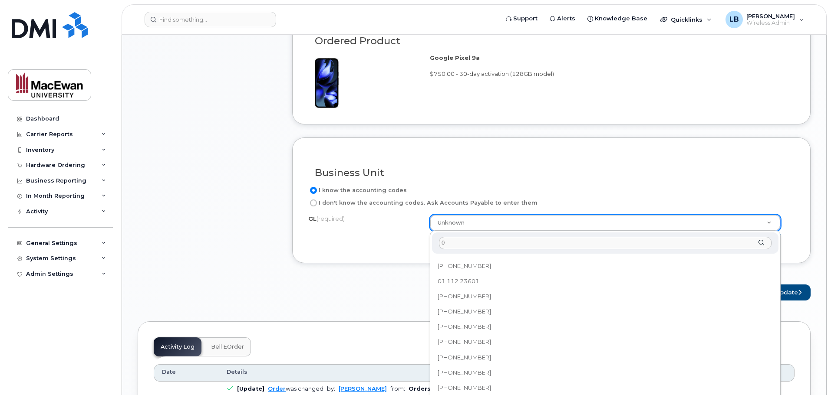
scroll to position [0, 0]
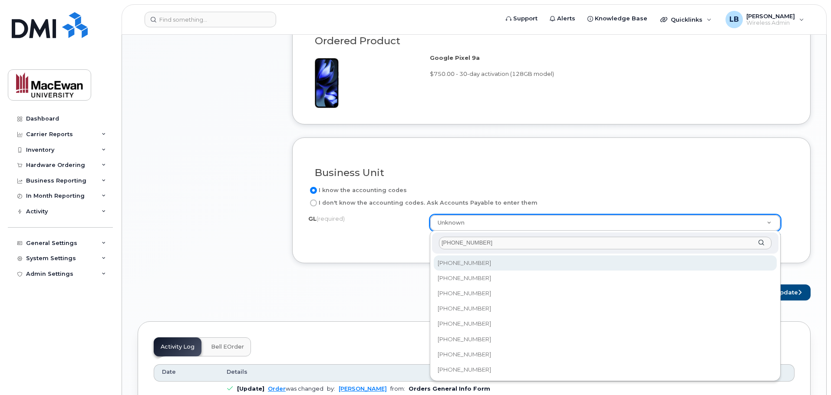
type input "01-111-07"
select select "01-111-07101"
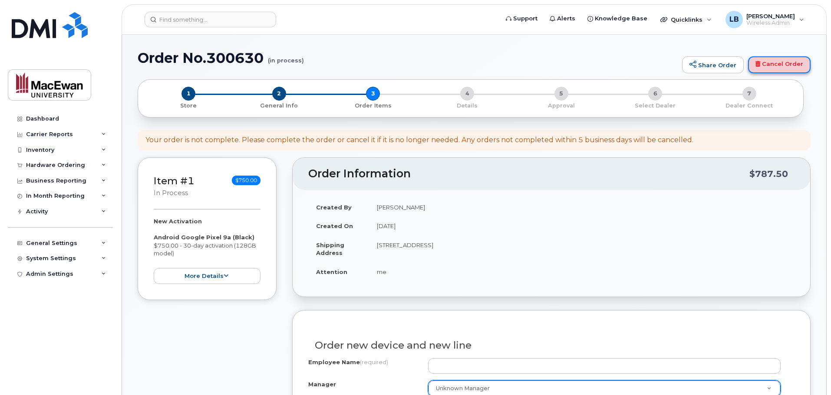
click at [767, 65] on link "Cancel Order" at bounding box center [779, 64] width 63 height 17
